Goal: Entertainment & Leisure: Consume media (video, audio)

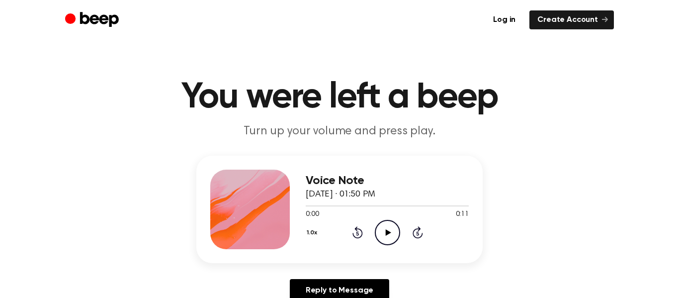
click at [384, 225] on icon "Play Audio" at bounding box center [387, 232] width 25 height 25
drag, startPoint x: 378, startPoint y: 206, endPoint x: 308, endPoint y: 206, distance: 69.6
click at [308, 206] on div at bounding box center [387, 205] width 163 height 8
click at [379, 234] on icon "Pause Audio" at bounding box center [387, 232] width 25 height 25
drag, startPoint x: 322, startPoint y: 206, endPoint x: 282, endPoint y: 203, distance: 39.4
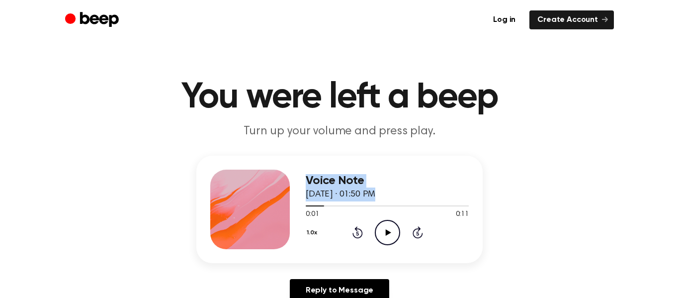
click at [282, 203] on div "Voice Note August 14, 2022 · 01:50 PM 0:01 0:11 Your browser does not support t…" at bounding box center [339, 209] width 286 height 107
click at [359, 235] on icon "Rewind 5 seconds" at bounding box center [357, 232] width 11 height 13
click at [384, 229] on icon "Play Audio" at bounding box center [387, 232] width 25 height 25
click at [389, 228] on icon "Play Audio" at bounding box center [387, 232] width 25 height 25
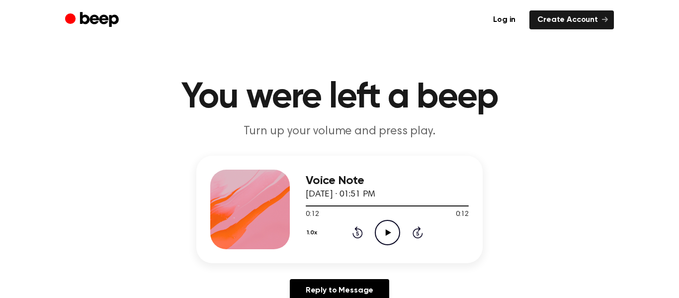
click at [386, 233] on icon at bounding box center [387, 232] width 5 height 6
click at [380, 234] on icon "Play Audio" at bounding box center [387, 232] width 25 height 25
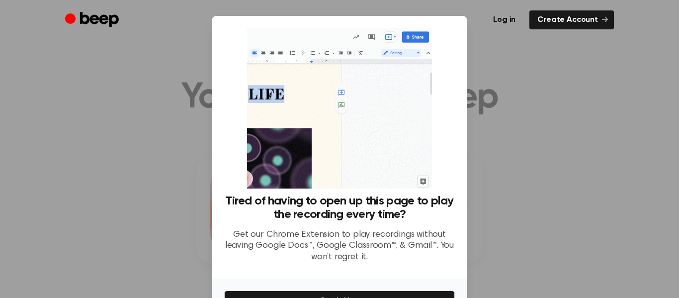
click at [546, 141] on div at bounding box center [339, 149] width 679 height 298
click at [564, 144] on div at bounding box center [339, 149] width 679 height 298
click at [129, 224] on div at bounding box center [339, 149] width 679 height 298
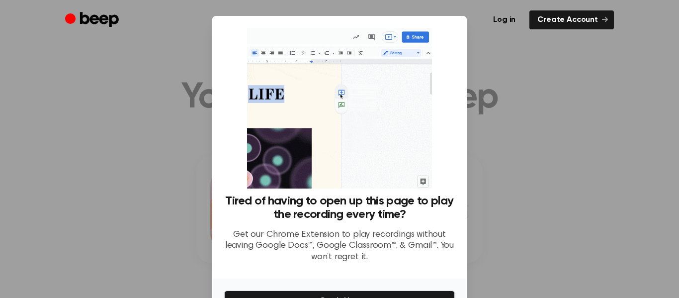
click at [129, 224] on div at bounding box center [339, 149] width 679 height 298
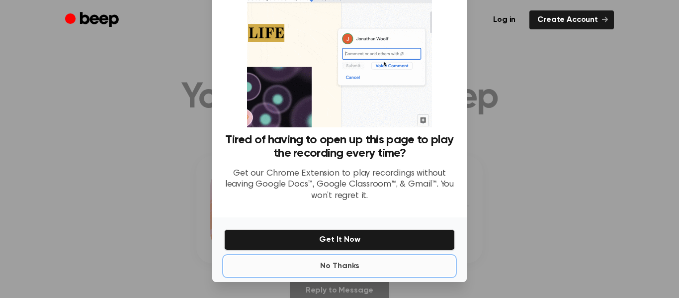
click at [353, 265] on button "No Thanks" at bounding box center [339, 266] width 231 height 20
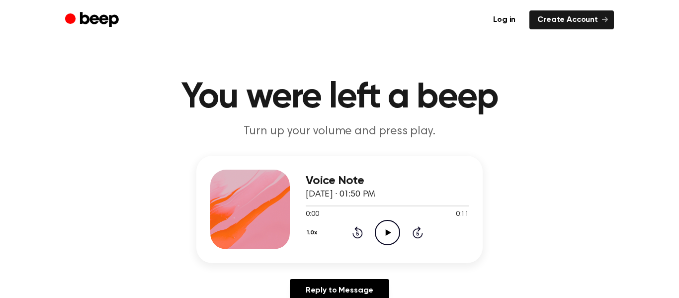
click at [386, 234] on icon at bounding box center [387, 232] width 5 height 6
click at [383, 225] on icon "Play Audio" at bounding box center [387, 232] width 25 height 25
click at [382, 232] on icon "Play Audio" at bounding box center [387, 232] width 25 height 25
click at [405, 129] on p "Turn up your volume and press play." at bounding box center [340, 131] width 382 height 16
click at [380, 237] on icon "Play Audio" at bounding box center [387, 232] width 25 height 25
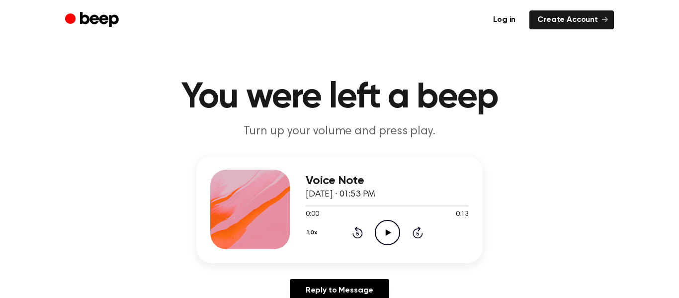
click at [395, 233] on icon "Play Audio" at bounding box center [387, 232] width 25 height 25
click at [386, 231] on icon at bounding box center [387, 232] width 5 height 6
click at [385, 234] on icon "Play Audio" at bounding box center [387, 232] width 25 height 25
click at [384, 231] on icon "Play Audio" at bounding box center [387, 232] width 25 height 25
click at [390, 237] on icon "Play Audio" at bounding box center [387, 232] width 25 height 25
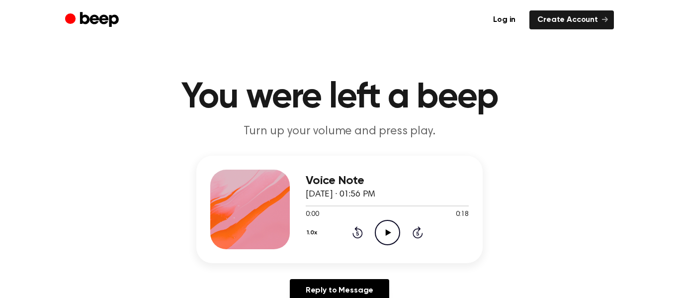
click at [383, 229] on icon "Play Audio" at bounding box center [387, 232] width 25 height 25
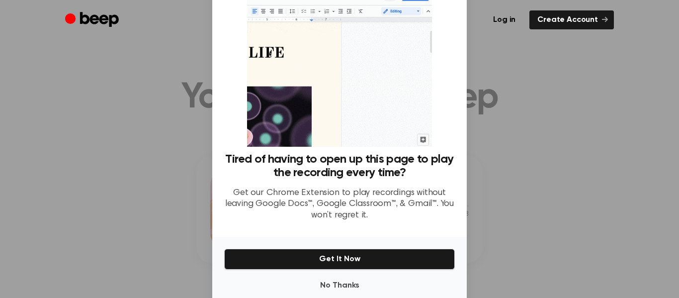
scroll to position [61, 0]
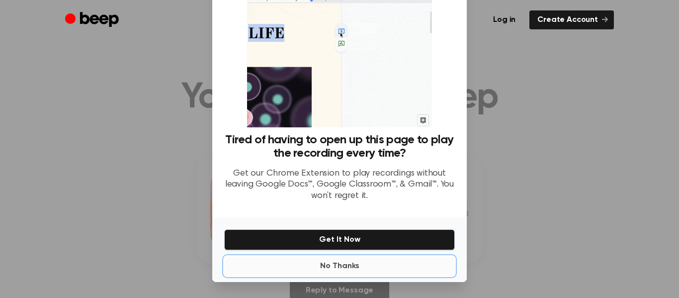
click at [363, 259] on button "No Thanks" at bounding box center [339, 266] width 231 height 20
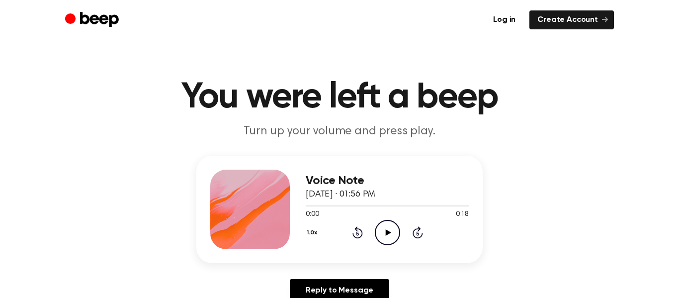
click at [387, 237] on icon "Play Audio" at bounding box center [387, 232] width 25 height 25
click at [383, 238] on icon "Play Audio" at bounding box center [387, 232] width 25 height 25
